Goal: Information Seeking & Learning: Check status

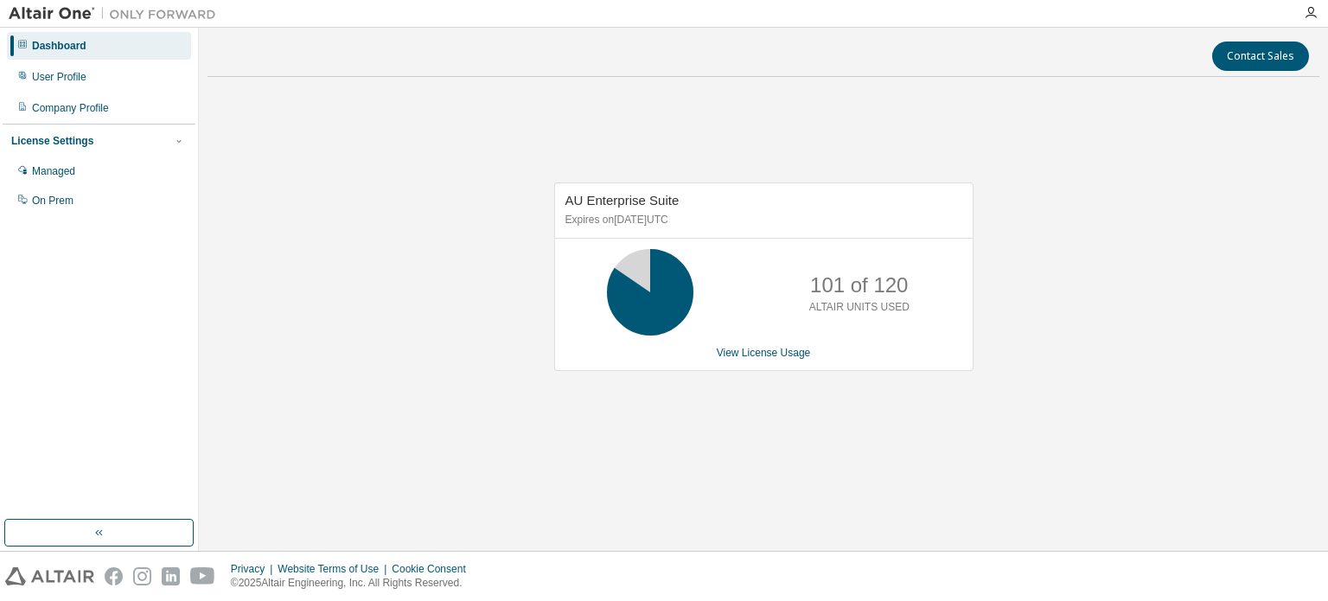
click at [1219, 248] on div "AU Enterprise Suite Expires on December 26, 2025 UTC 101 of 120 ALTAIR UNITS US…" at bounding box center [764, 286] width 1112 height 391
click at [744, 358] on link "View License Usage" at bounding box center [764, 353] width 94 height 12
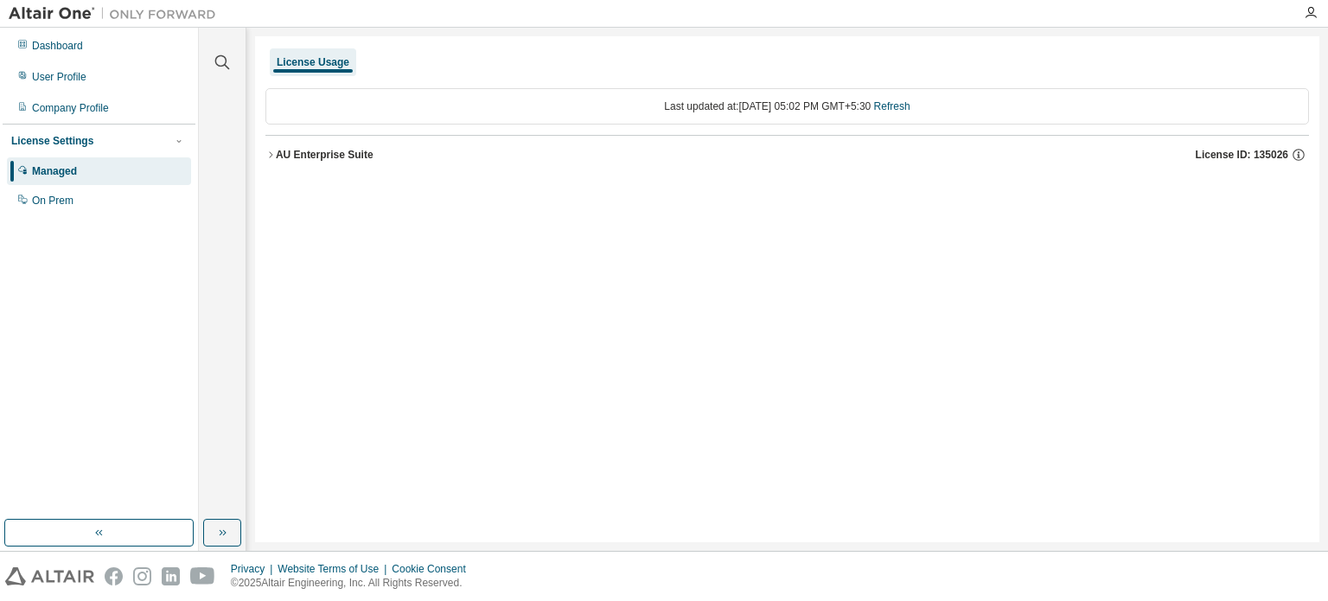
click at [291, 150] on div "AU Enterprise Suite" at bounding box center [325, 155] width 98 height 14
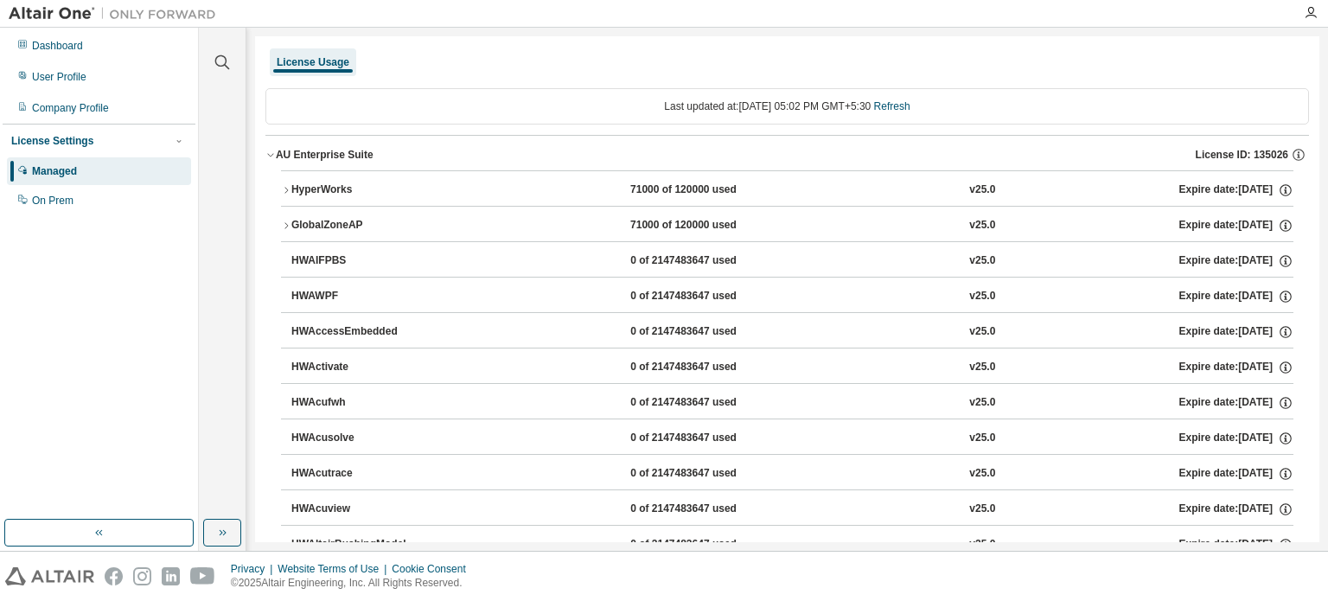
click at [291, 189] on icon "button" at bounding box center [286, 190] width 10 height 10
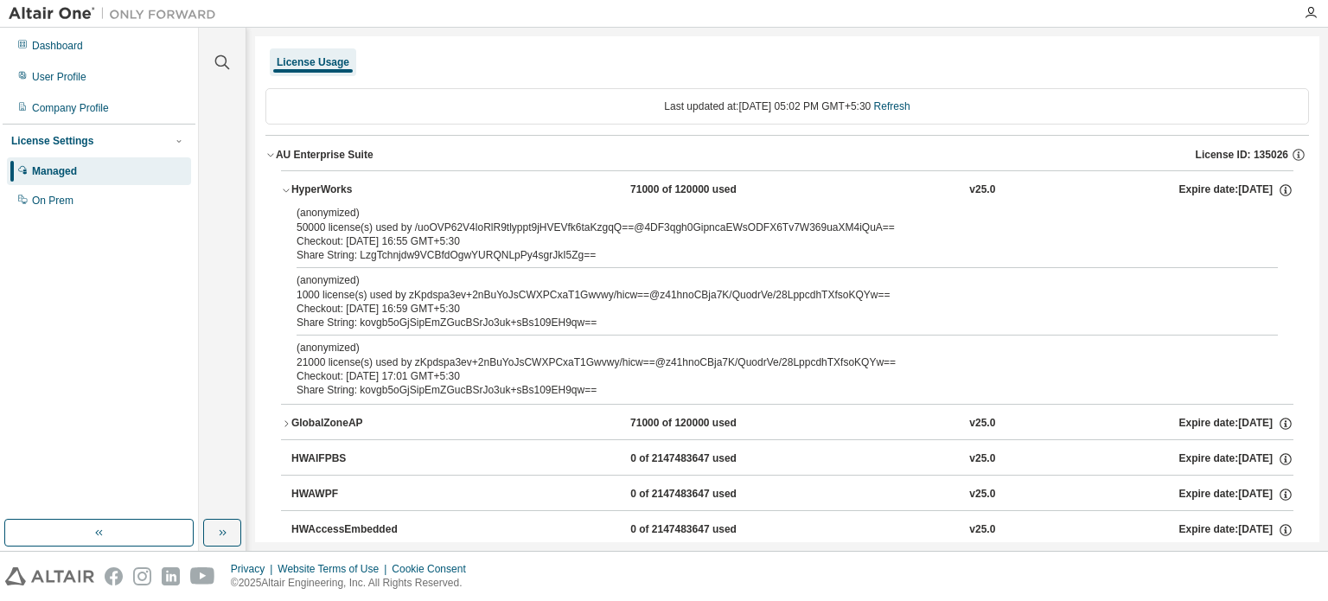
click at [271, 151] on icon "button" at bounding box center [271, 155] width 10 height 10
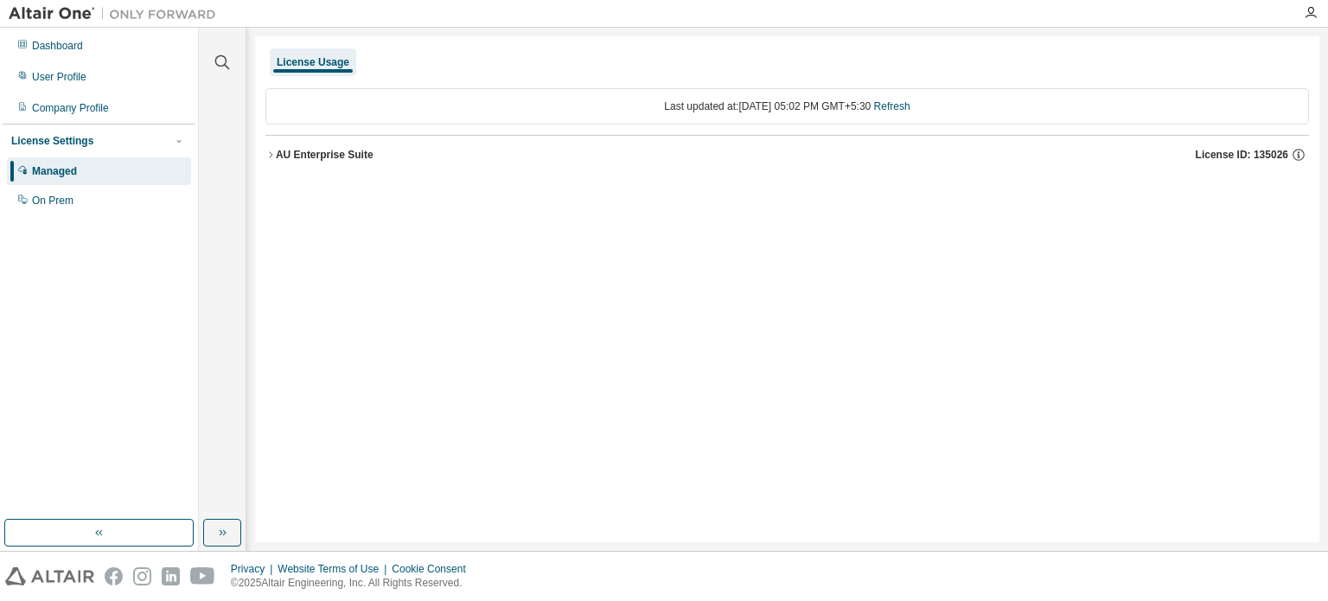
click at [281, 155] on div "AU Enterprise Suite" at bounding box center [325, 155] width 98 height 14
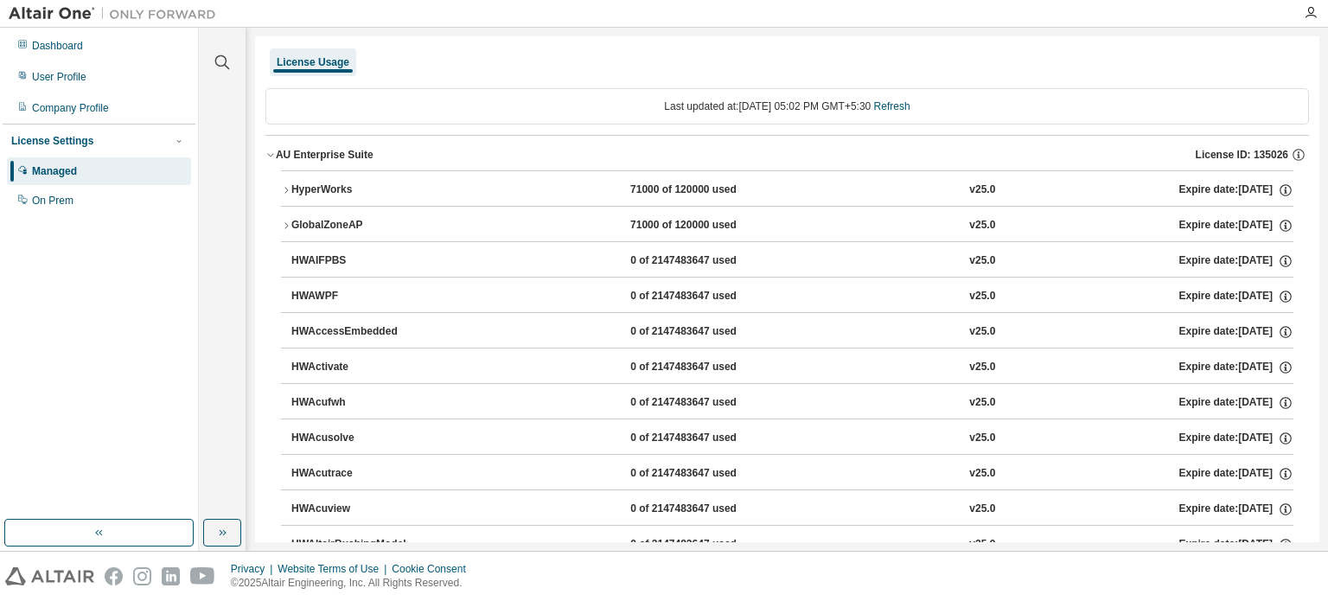
click at [288, 186] on icon "button" at bounding box center [286, 190] width 10 height 10
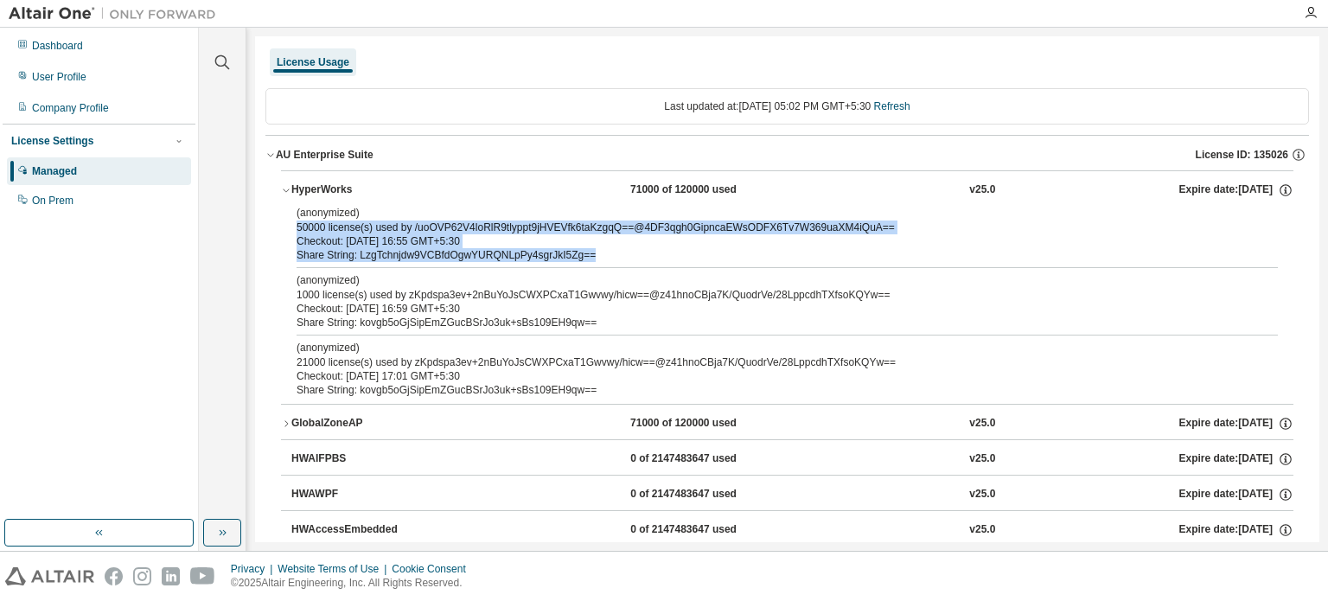
drag, startPoint x: 293, startPoint y: 229, endPoint x: 596, endPoint y: 247, distance: 303.3
click at [596, 247] on div "(anonymized) 50000 license(s) used by /uoOVP62V4loRlR9tlyppt9jHVEVfk6taKzgqQ==@…" at bounding box center [787, 305] width 1013 height 198
click at [596, 248] on div "Share String: LzgTchnjdw9VCBfdOgwYURQNLpPy4sgrJkI5Zg==" at bounding box center [767, 255] width 940 height 14
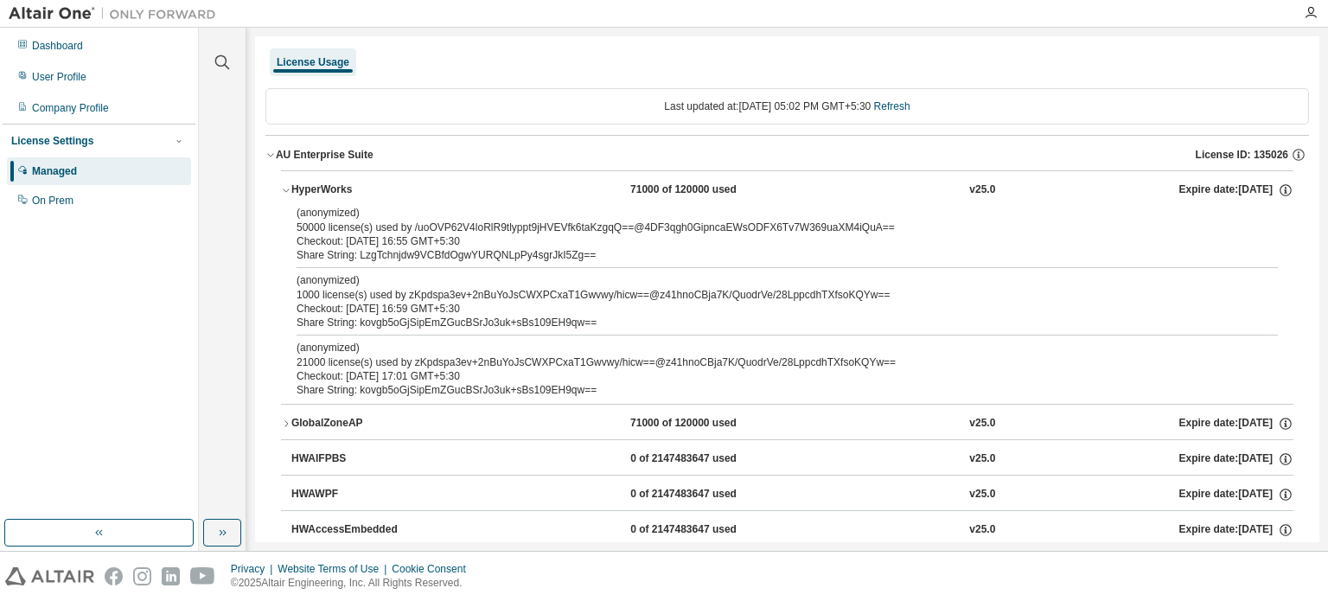
click at [596, 248] on div "Share String: LzgTchnjdw9VCBfdOgwYURQNLpPy4sgrJkI5Zg==" at bounding box center [767, 255] width 940 height 14
click at [523, 249] on div "Share String: LzgTchnjdw9VCBfdOgwYURQNLpPy4sgrJkI5Zg==" at bounding box center [767, 255] width 940 height 14
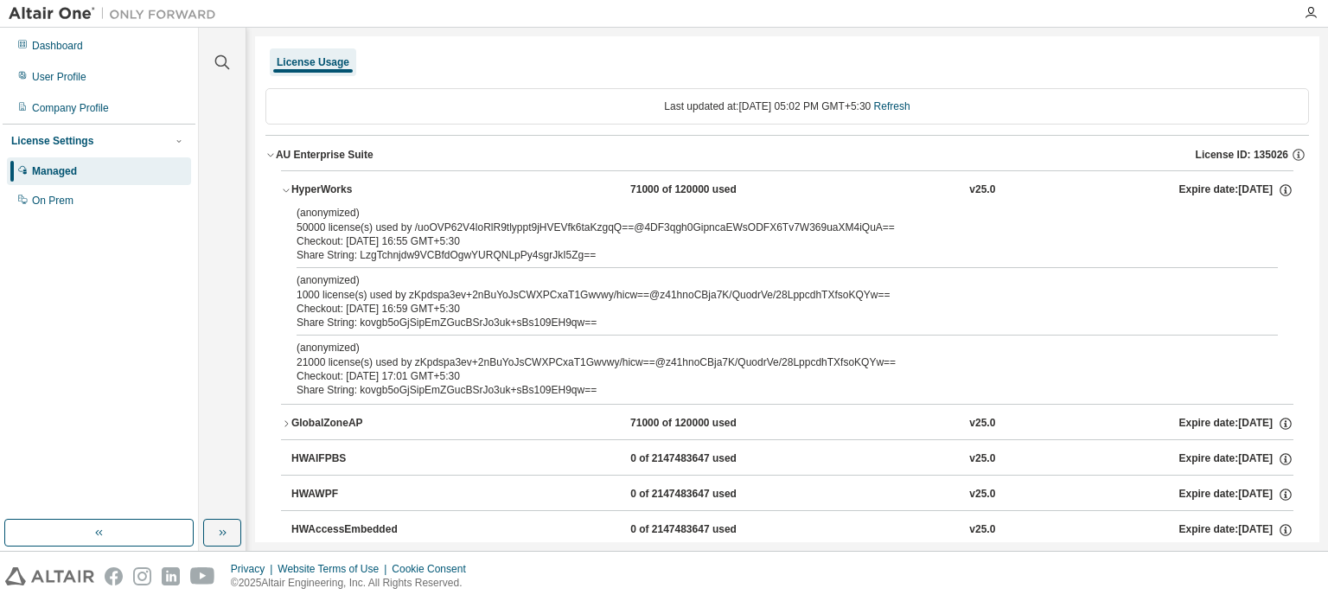
click at [442, 241] on div "Checkout: [DATE] 16:55 GMT+5:30" at bounding box center [767, 241] width 940 height 14
click at [451, 287] on div "(anonymized) 1000 license(s) used by zKpdspa3ev+2nBuYoJsCWXPCxaT1Gwvwy/hicw==@z…" at bounding box center [767, 287] width 940 height 29
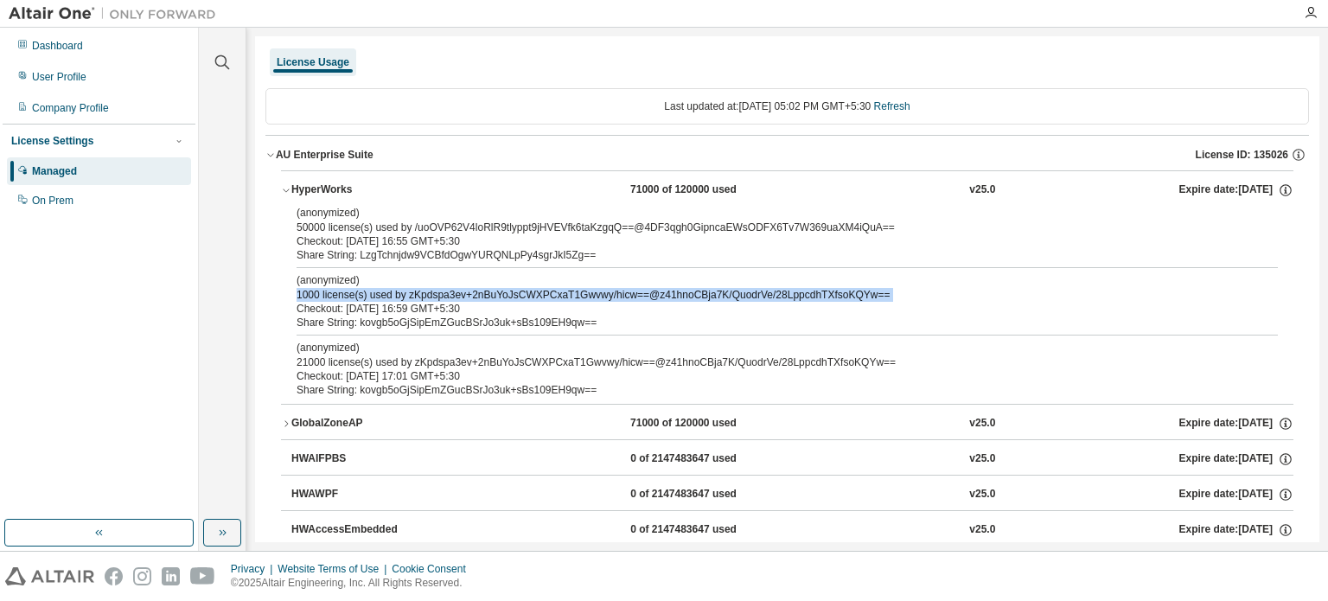
click at [451, 287] on div "(anonymized) 1000 license(s) used by zKpdspa3ev+2nBuYoJsCWXPCxaT1Gwvwy/hicw==@z…" at bounding box center [767, 287] width 940 height 29
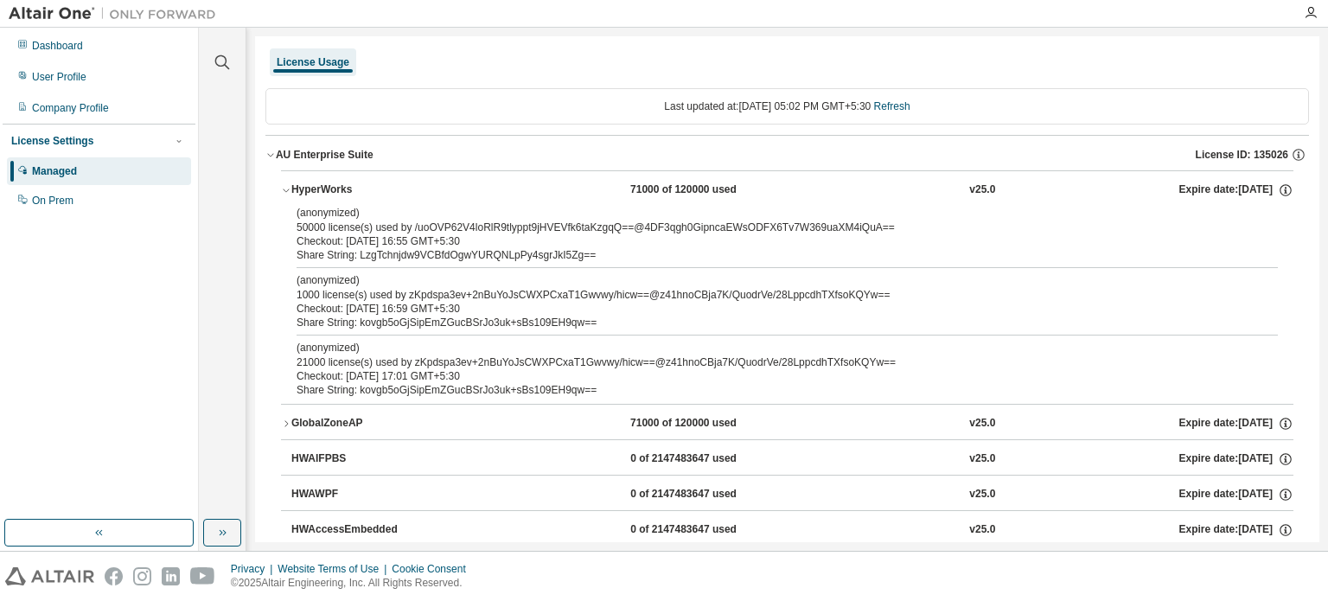
click at [457, 307] on div "Checkout: [DATE] 16:59 GMT+5:30" at bounding box center [767, 309] width 940 height 14
click at [473, 324] on div "Share String: kovgb5oGjSipEmZGucBSrJo3uk+sBs109EH9qw==" at bounding box center [767, 323] width 940 height 14
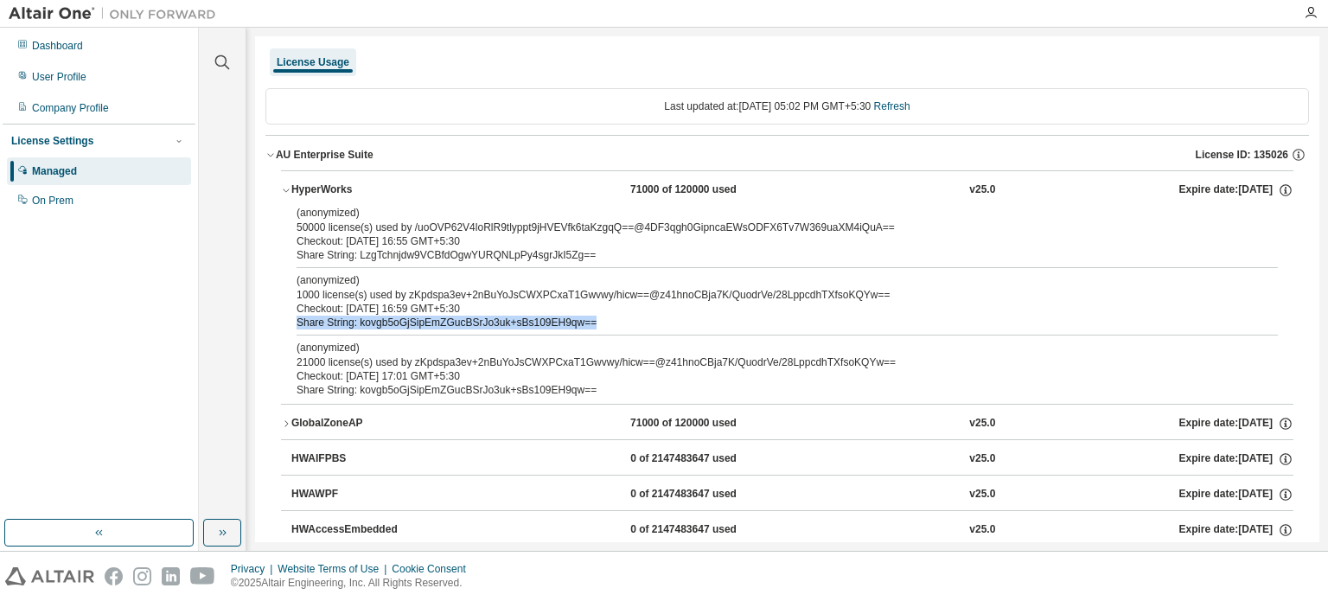
click at [473, 324] on div "Share String: kovgb5oGjSipEmZGucBSrJo3uk+sBs109EH9qw==" at bounding box center [767, 323] width 940 height 14
click at [461, 291] on div "(anonymized) 1000 license(s) used by zKpdspa3ev+2nBuYoJsCWXPCxaT1Gwvwy/hicw==@z…" at bounding box center [767, 287] width 940 height 29
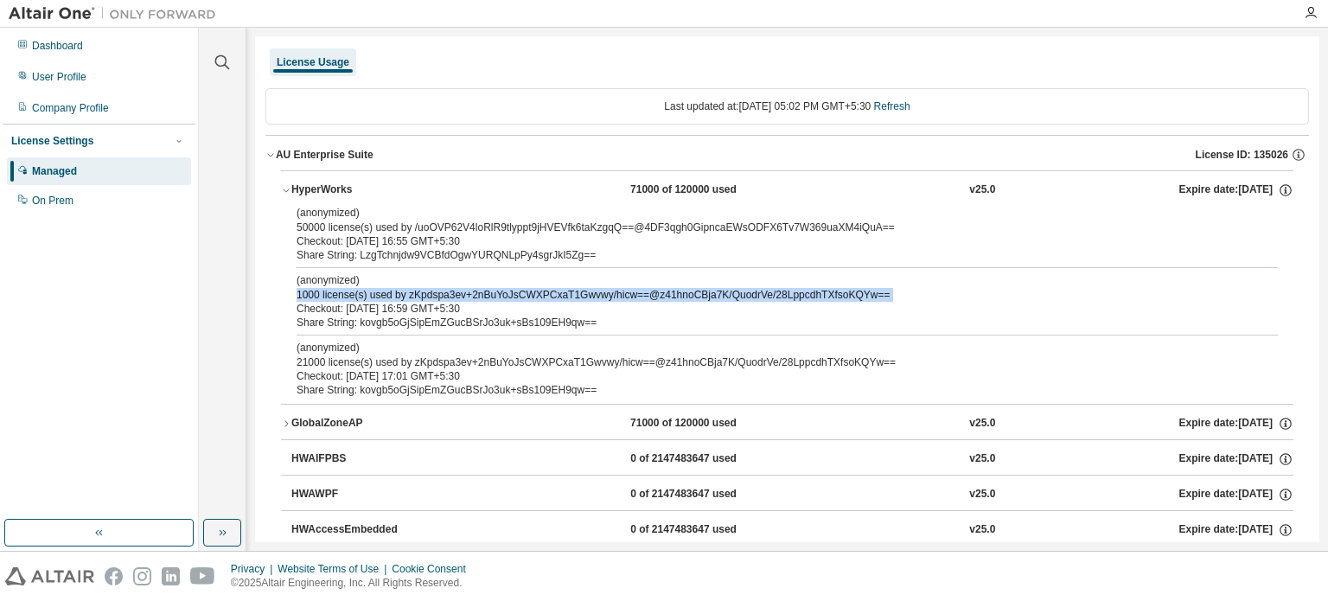
click at [461, 291] on div "(anonymized) 1000 license(s) used by zKpdspa3ev+2nBuYoJsCWXPCxaT1Gwvwy/hicw==@z…" at bounding box center [767, 287] width 940 height 29
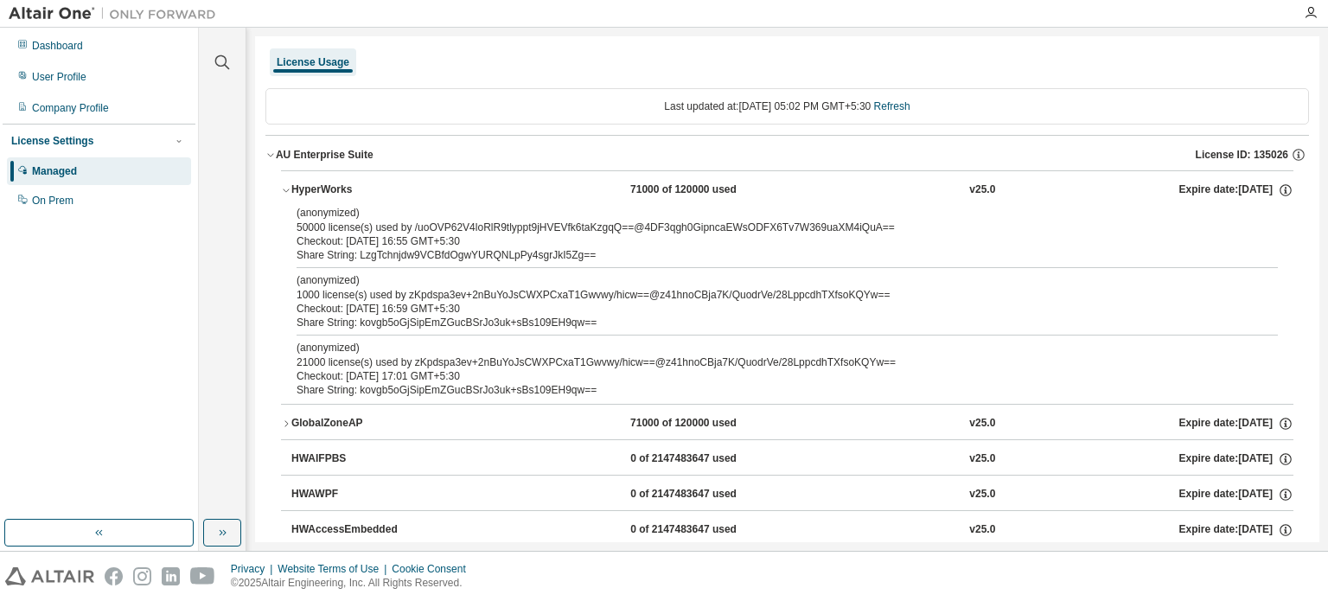
click at [461, 309] on div "Checkout: [DATE] 16:59 GMT+5:30" at bounding box center [767, 309] width 940 height 14
click at [467, 324] on div "Share String: kovgb5oGjSipEmZGucBSrJo3uk+sBs109EH9qw==" at bounding box center [767, 323] width 940 height 14
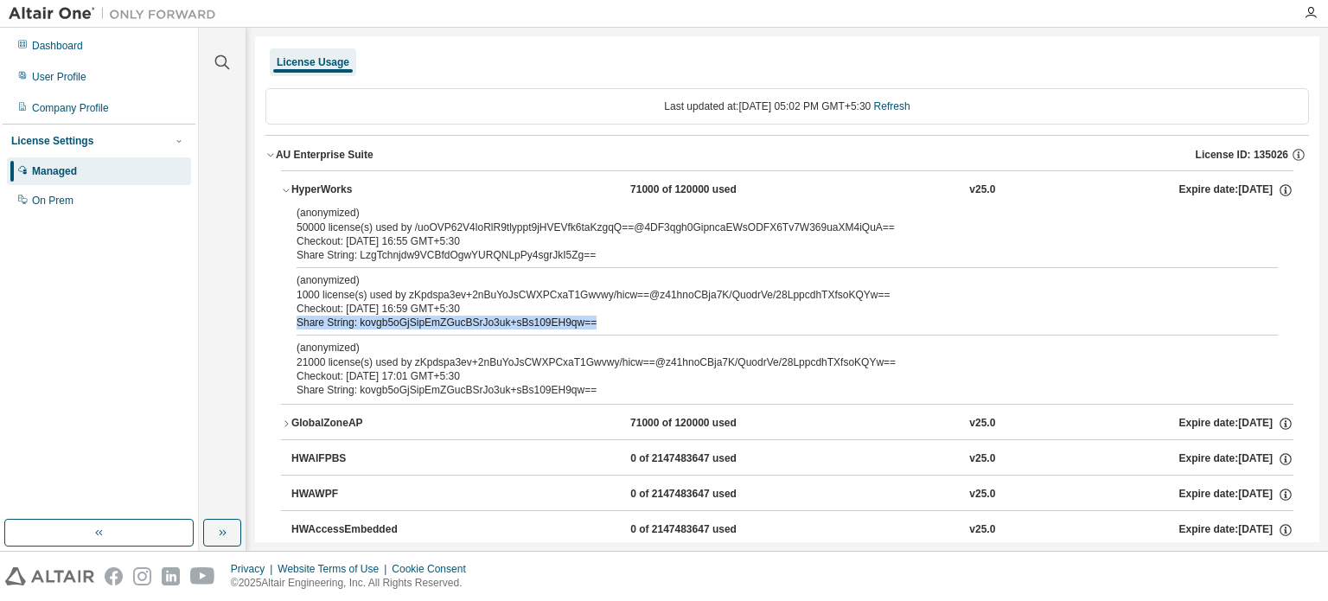
click at [467, 324] on div "Share String: kovgb5oGjSipEmZGucBSrJo3uk+sBs109EH9qw==" at bounding box center [767, 323] width 940 height 14
click at [291, 185] on div "HyperWorks" at bounding box center [369, 190] width 156 height 16
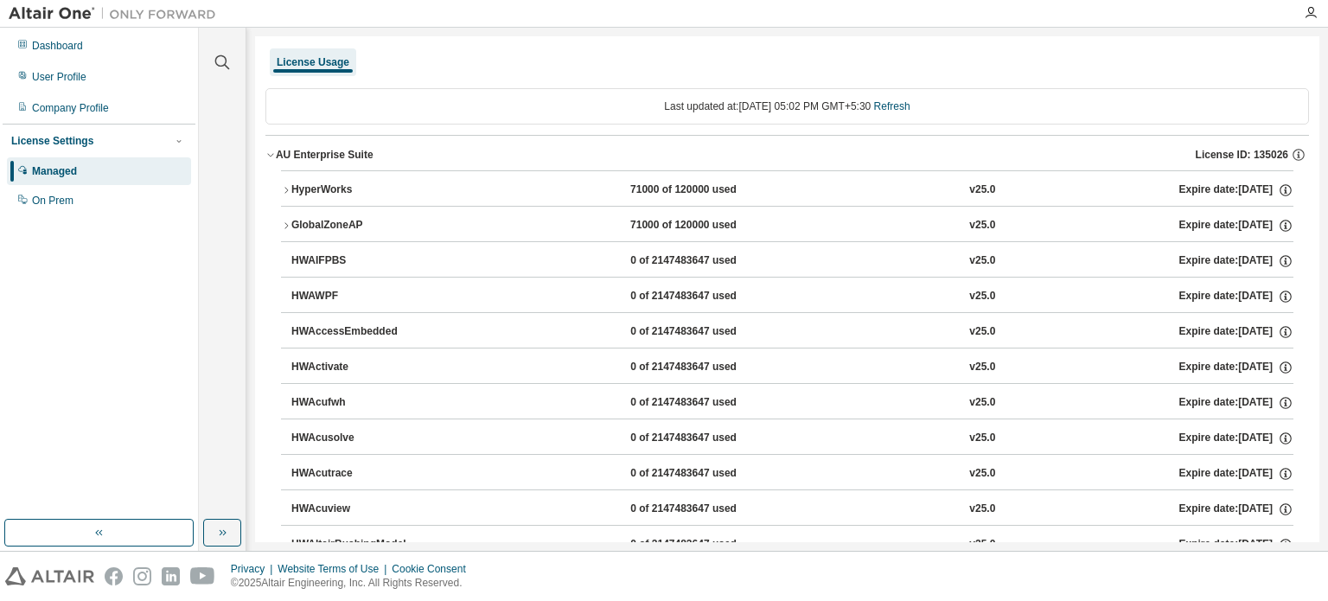
click at [285, 217] on button "GlobalZoneAP 71000 of 120000 used v25.0 Expire date: [DATE]" at bounding box center [787, 226] width 1013 height 38
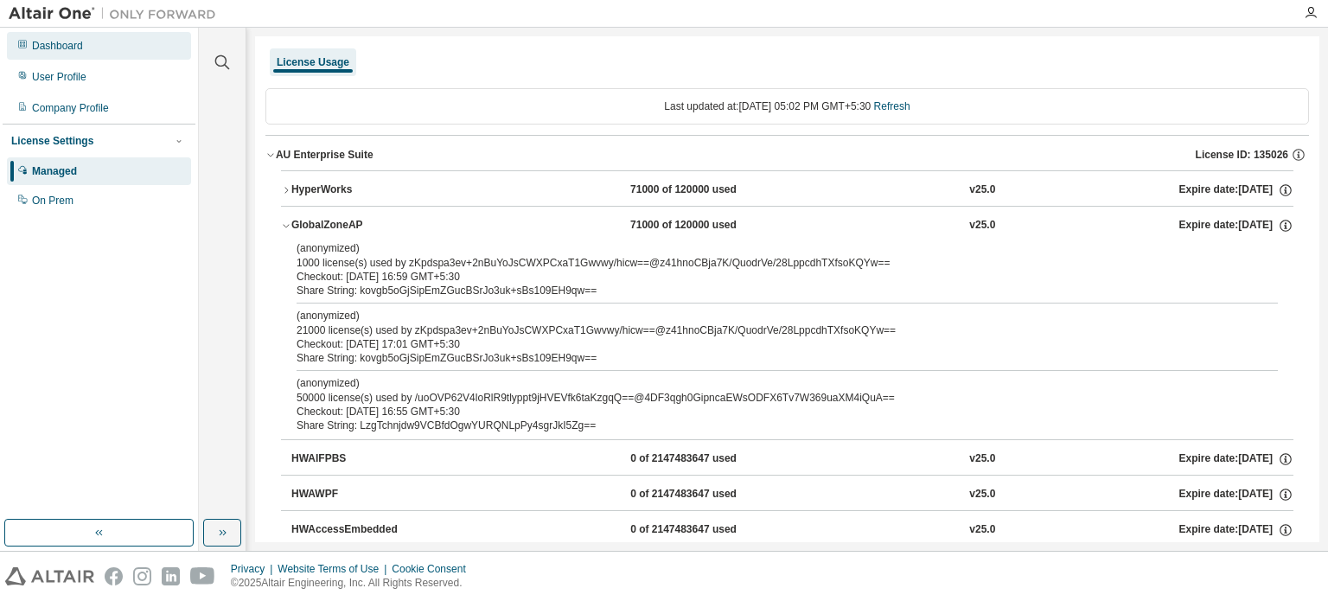
click at [30, 56] on div "Dashboard" at bounding box center [99, 46] width 184 height 28
